Goal: Obtain resource: Obtain resource

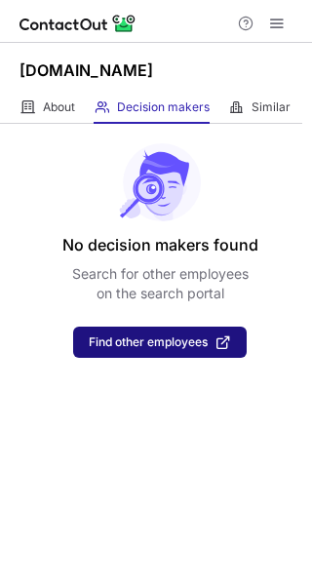
click at [174, 337] on span "Find other employees" at bounding box center [148, 342] width 119 height 14
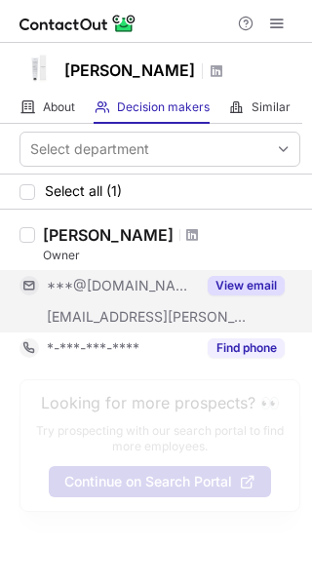
click at [218, 282] on button "View email" at bounding box center [246, 286] width 77 height 20
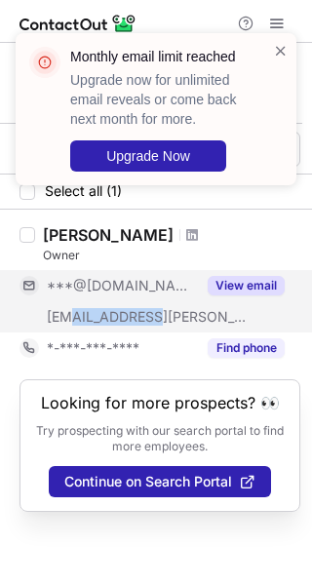
copy span "@adelino.pt"
drag, startPoint x: 91, startPoint y: 321, endPoint x: 68, endPoint y: 322, distance: 22.4
click at [68, 322] on div "[EMAIL_ADDRESS][PERSON_NAME][DOMAIN_NAME]" at bounding box center [121, 317] width 149 height 18
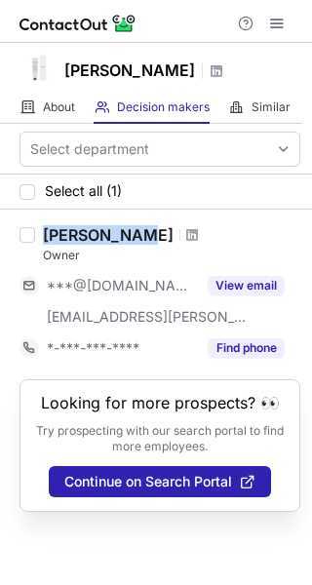
copy div "[PERSON_NAME]"
drag, startPoint x: 133, startPoint y: 237, endPoint x: 47, endPoint y: 235, distance: 85.8
click at [47, 235] on div "[PERSON_NAME]" at bounding box center [108, 235] width 131 height 20
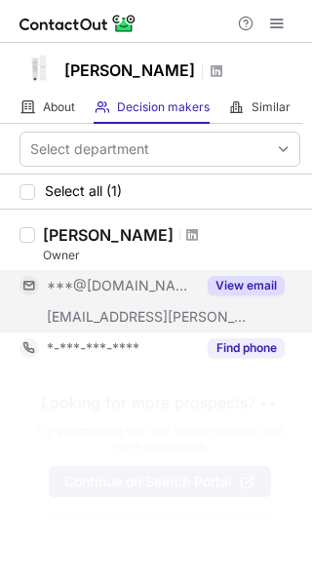
click at [245, 293] on button "View email" at bounding box center [246, 286] width 77 height 20
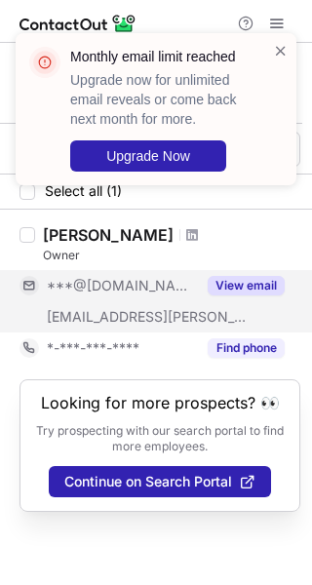
click at [241, 291] on button "View email" at bounding box center [246, 286] width 77 height 20
click at [283, 54] on span at bounding box center [281, 51] width 16 height 20
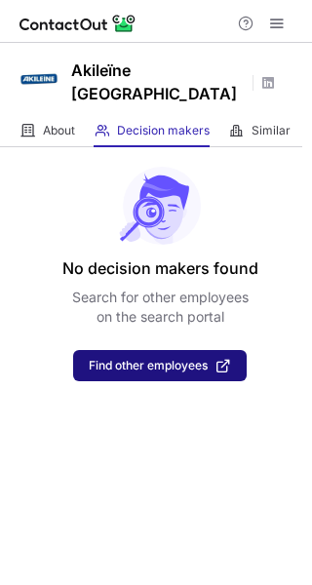
click at [149, 359] on span "Find other employees" at bounding box center [148, 366] width 119 height 14
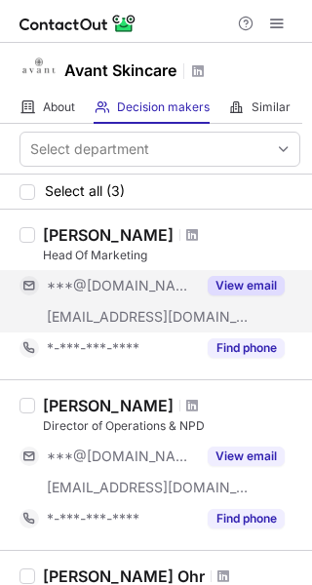
click at [226, 283] on button "View email" at bounding box center [246, 286] width 77 height 20
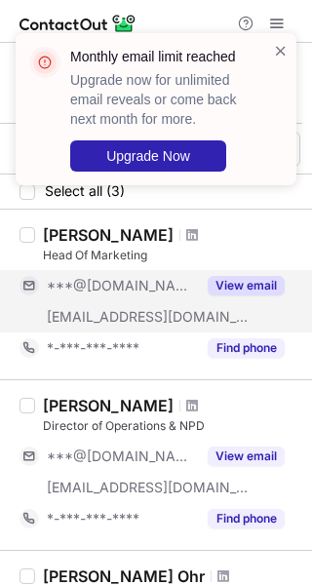
click at [158, 220] on div "Monthly email limit reached Upgrade now for unlimited email reveals or come bac…" at bounding box center [156, 117] width 312 height 207
click at [278, 53] on span at bounding box center [281, 51] width 16 height 20
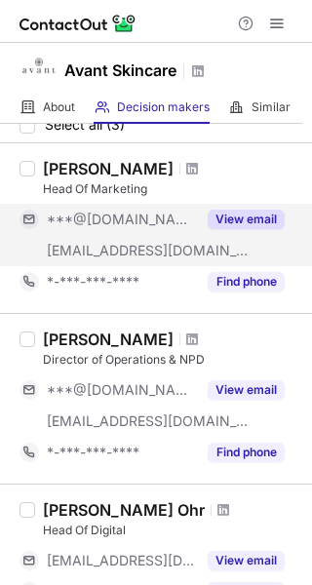
scroll to position [58, 0]
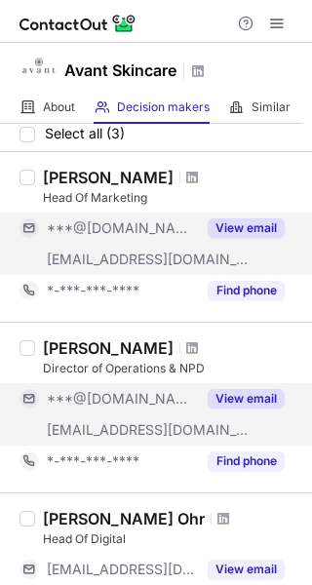
click at [237, 390] on button "View email" at bounding box center [246, 399] width 77 height 20
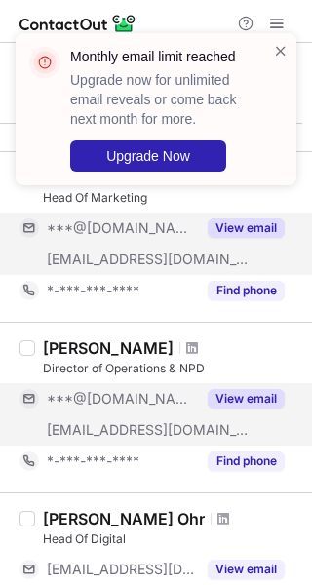
scroll to position [155, 0]
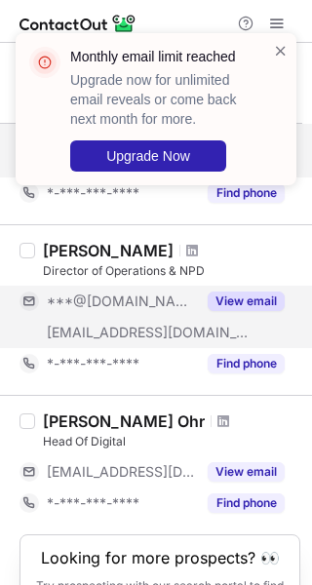
click at [259, 302] on button "View email" at bounding box center [246, 302] width 77 height 20
click at [284, 44] on span at bounding box center [281, 51] width 16 height 20
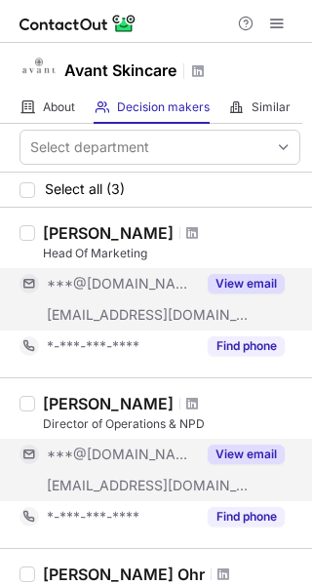
scroll to position [0, 0]
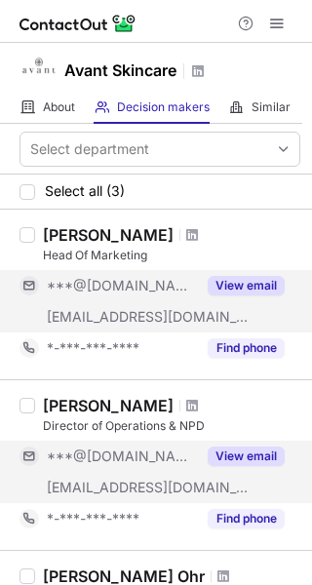
click at [239, 297] on div "View email" at bounding box center [240, 285] width 89 height 31
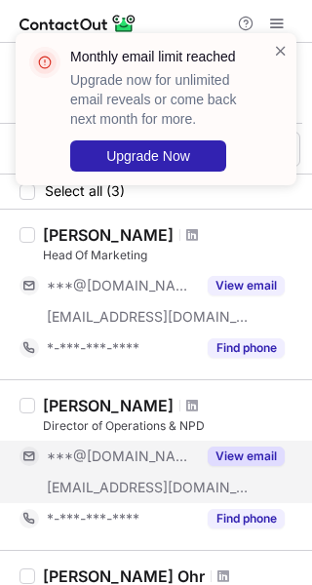
click at [256, 457] on button "View email" at bounding box center [246, 457] width 77 height 20
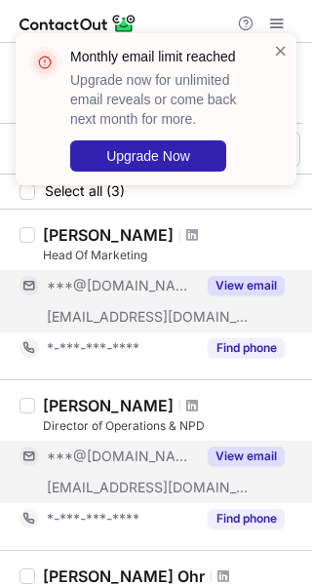
click at [240, 293] on button "View email" at bounding box center [246, 286] width 77 height 20
click at [265, 464] on button "View email" at bounding box center [246, 457] width 77 height 20
click at [275, 57] on span at bounding box center [281, 51] width 16 height 20
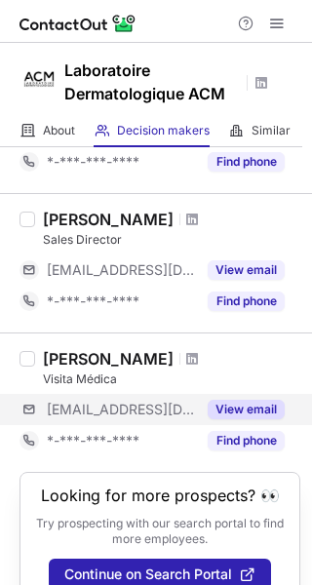
scroll to position [245, 0]
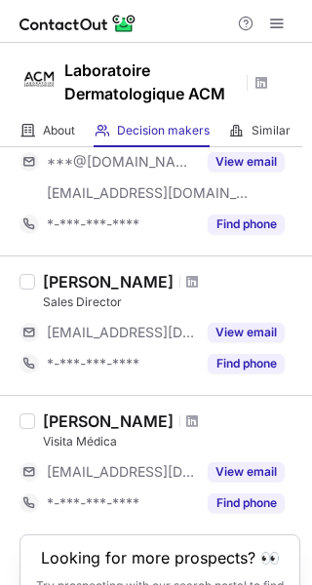
scroll to position [50, 0]
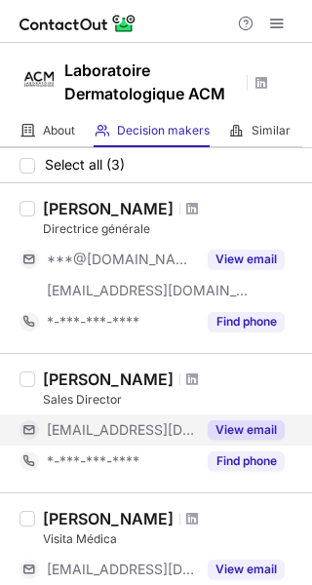
click at [239, 436] on button "View email" at bounding box center [246, 430] width 77 height 20
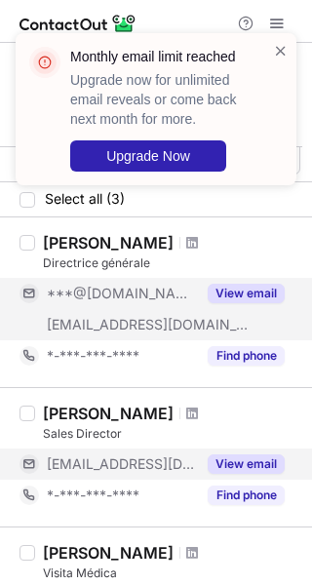
scroll to position [0, 0]
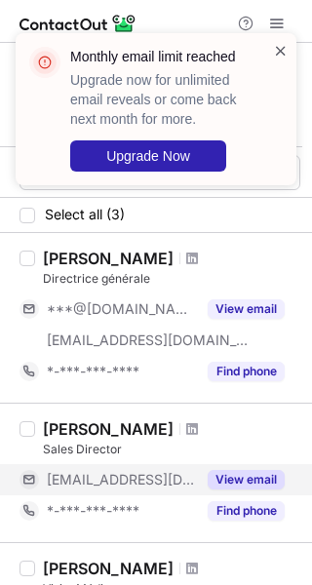
click at [276, 51] on span at bounding box center [281, 51] width 16 height 20
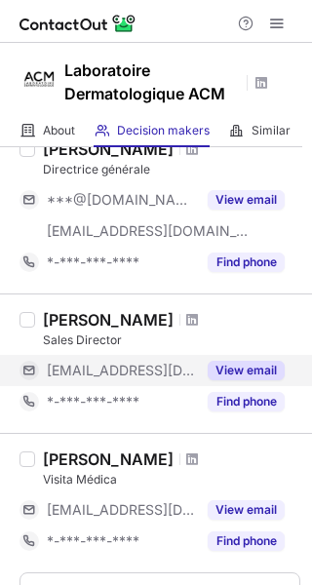
scroll to position [195, 0]
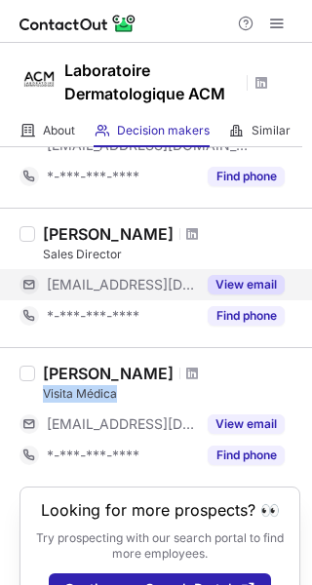
drag, startPoint x: 118, startPoint y: 394, endPoint x: 46, endPoint y: 395, distance: 72.2
click at [46, 395] on div "Visita Médica" at bounding box center [171, 394] width 257 height 18
copy div "Visita Médica"
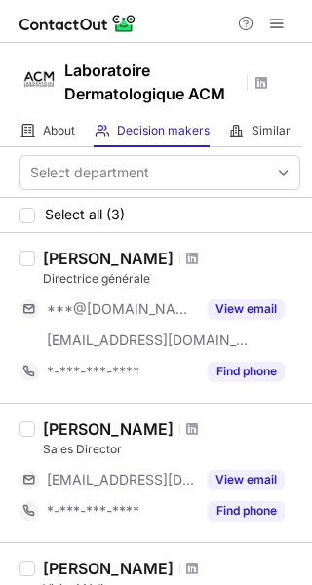
scroll to position [98, 0]
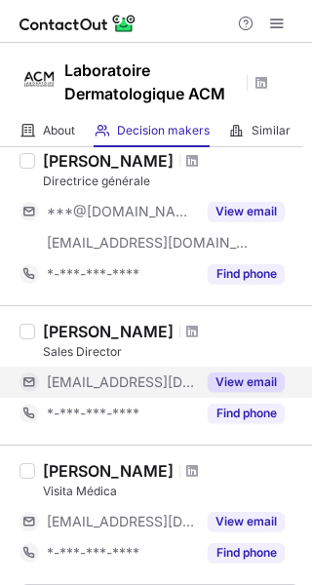
click at [238, 393] on div "View email" at bounding box center [240, 382] width 89 height 31
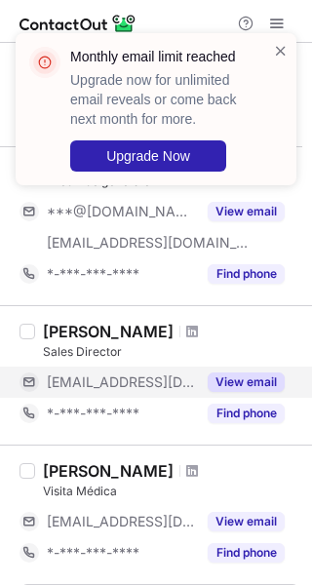
click at [241, 388] on button "View email" at bounding box center [246, 382] width 77 height 20
click at [286, 59] on div at bounding box center [281, 109] width 16 height 137
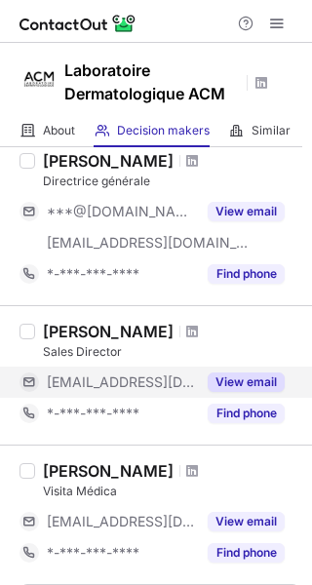
click at [283, 56] on span at bounding box center [281, 51] width 16 height 20
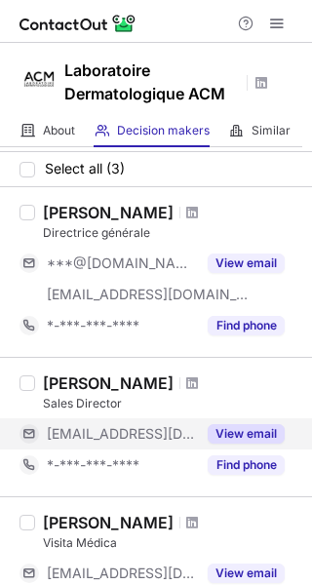
scroll to position [0, 0]
